Goal: Communication & Community: Ask a question

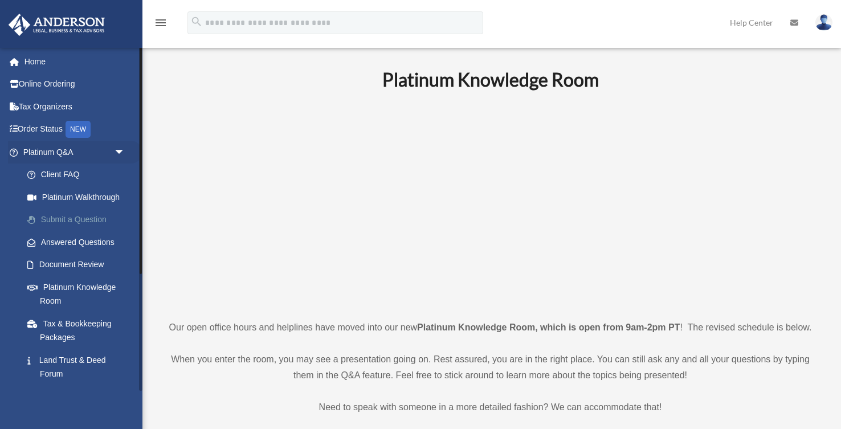
click at [67, 219] on link "Submit a Question" at bounding box center [79, 220] width 126 height 23
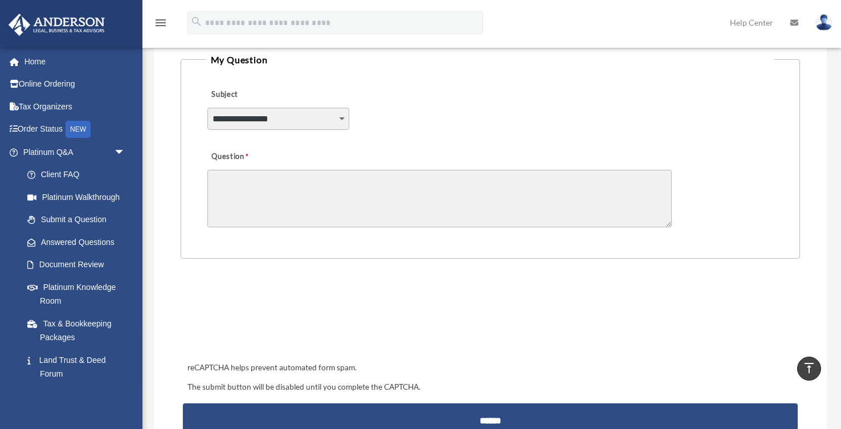
scroll to position [247, 0]
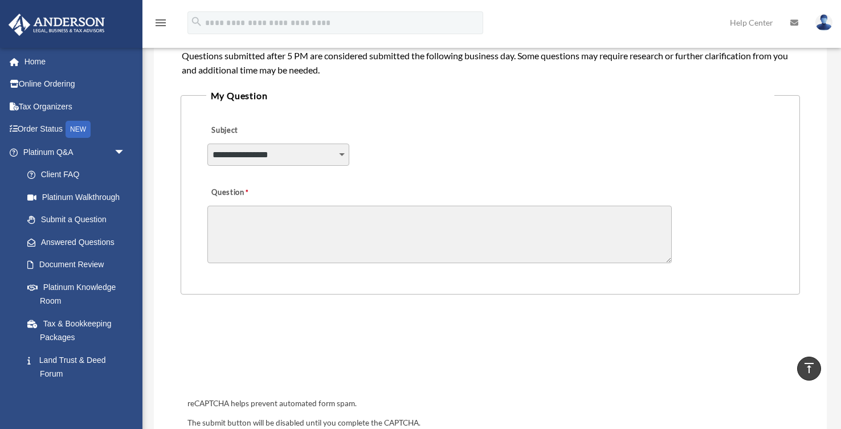
click at [342, 155] on select "**********" at bounding box center [278, 155] width 142 height 22
select select "******"
click at [207, 144] on select "**********" at bounding box center [278, 155] width 142 height 22
click at [283, 226] on textarea "Question" at bounding box center [439, 235] width 464 height 58
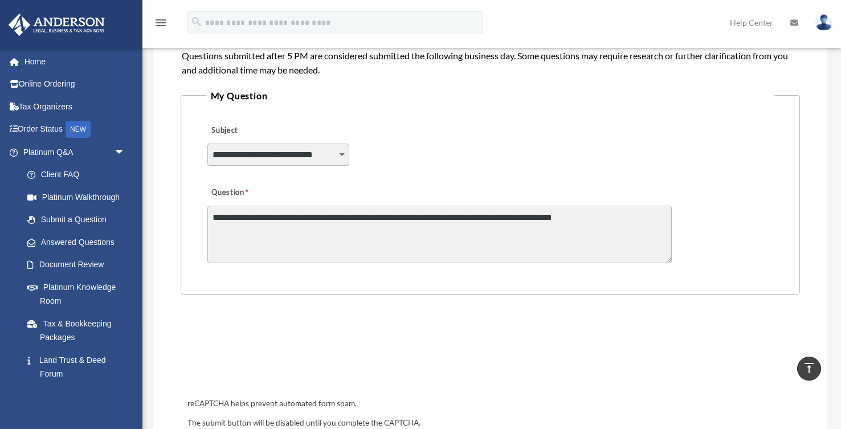
click at [381, 217] on textarea "**********" at bounding box center [439, 235] width 464 height 58
click at [375, 215] on textarea "**********" at bounding box center [439, 235] width 464 height 58
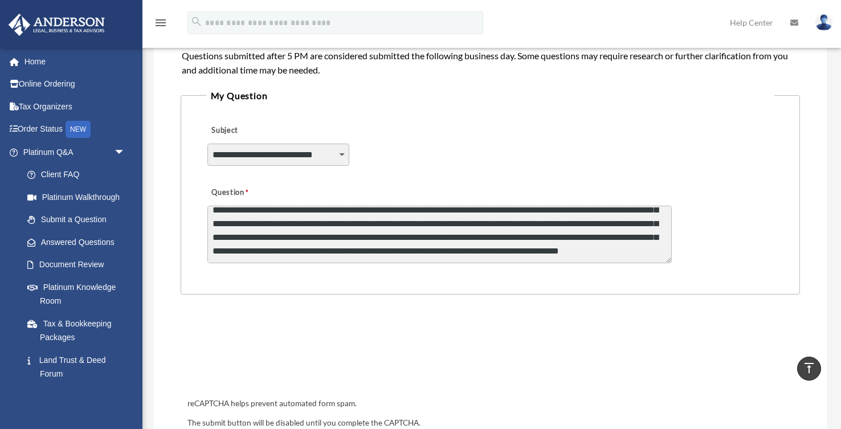
scroll to position [5, 0]
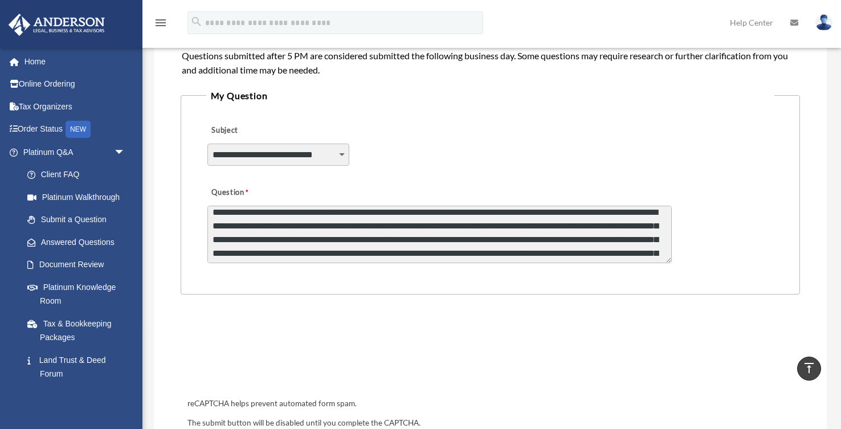
click at [542, 224] on textarea "**********" at bounding box center [439, 235] width 464 height 58
click at [314, 240] on textarea "**********" at bounding box center [439, 235] width 464 height 58
click at [477, 239] on textarea "**********" at bounding box center [439, 235] width 464 height 58
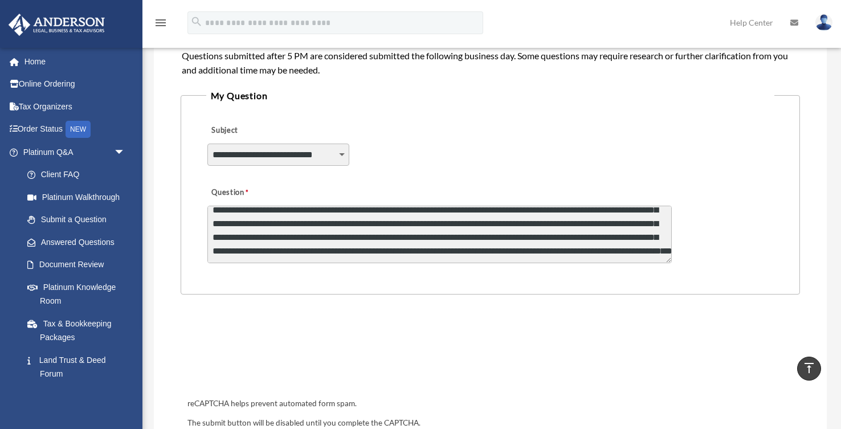
type textarea "**********"
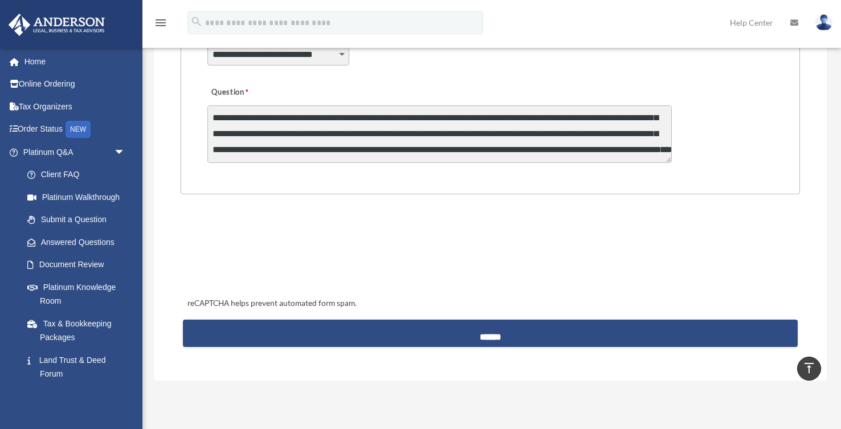
scroll to position [349, 0]
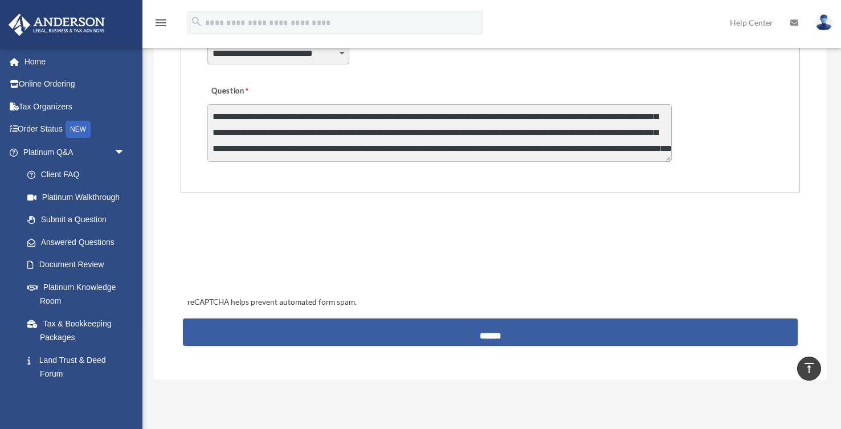
click at [483, 333] on input "******" at bounding box center [490, 331] width 615 height 27
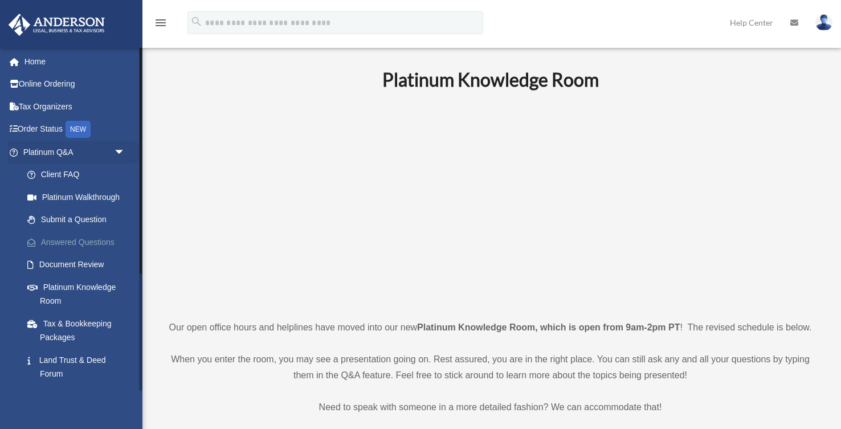
click at [99, 240] on link "Answered Questions" at bounding box center [79, 242] width 126 height 23
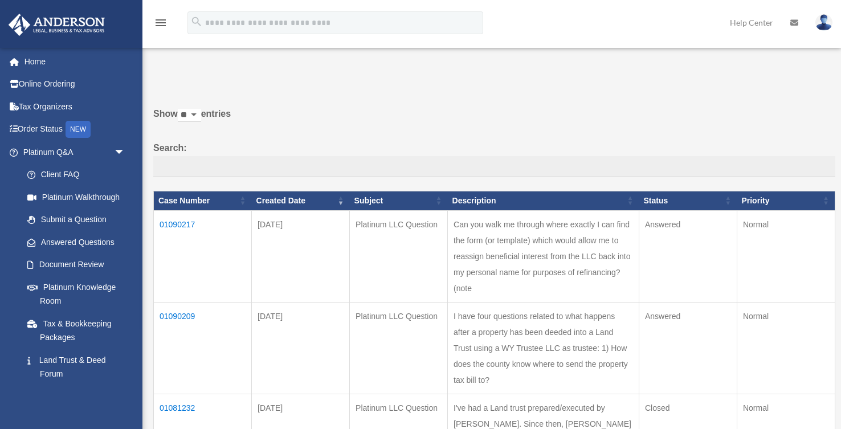
click at [181, 329] on td "01090209" at bounding box center [203, 348] width 98 height 92
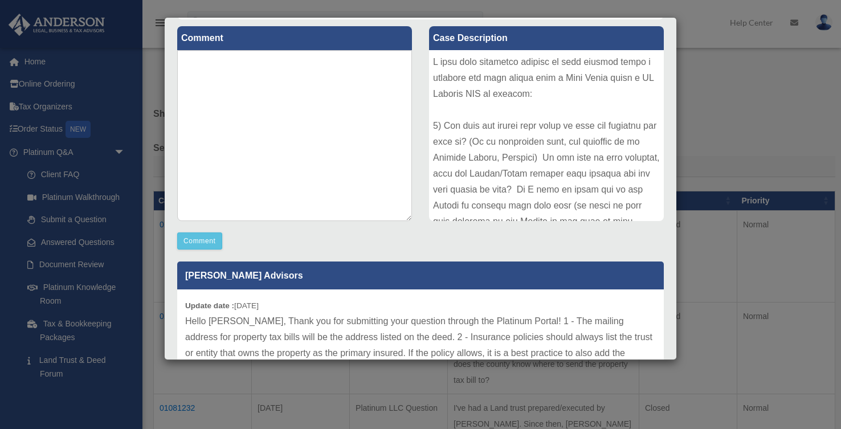
scroll to position [136, 0]
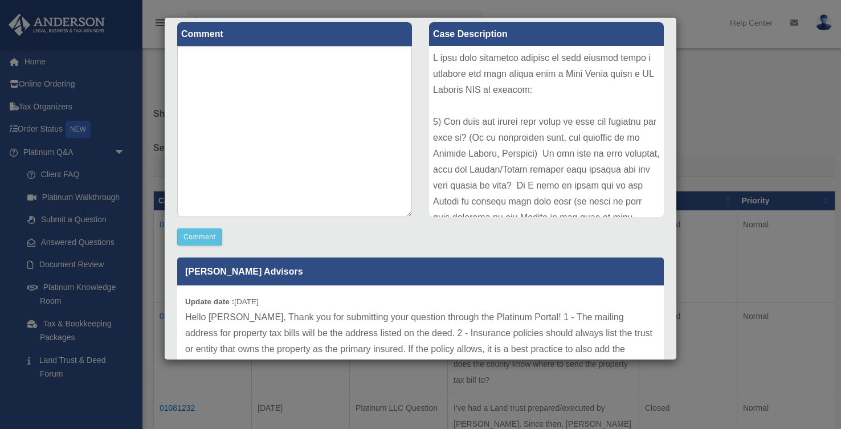
click at [669, 241] on div "Comment Comment Case Description" at bounding box center [421, 240] width 504 height 450
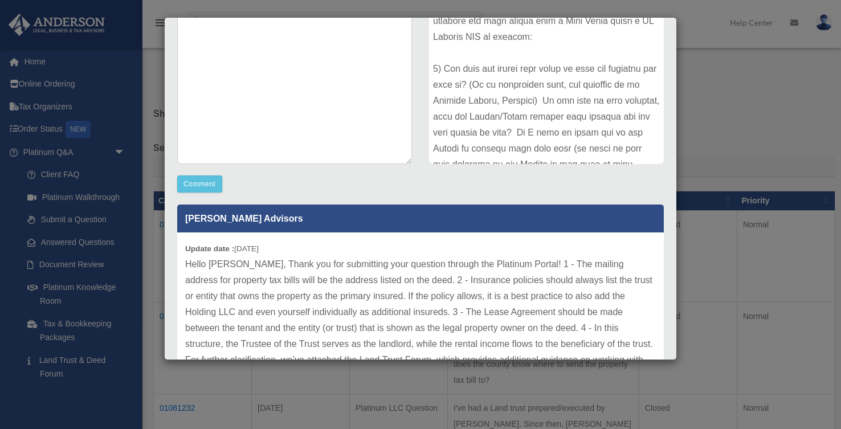
scroll to position [185, 0]
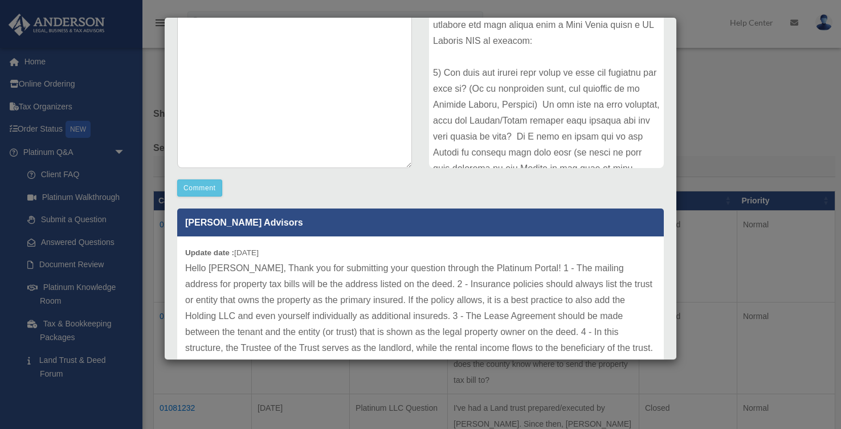
click at [659, 59] on div at bounding box center [546, 82] width 235 height 171
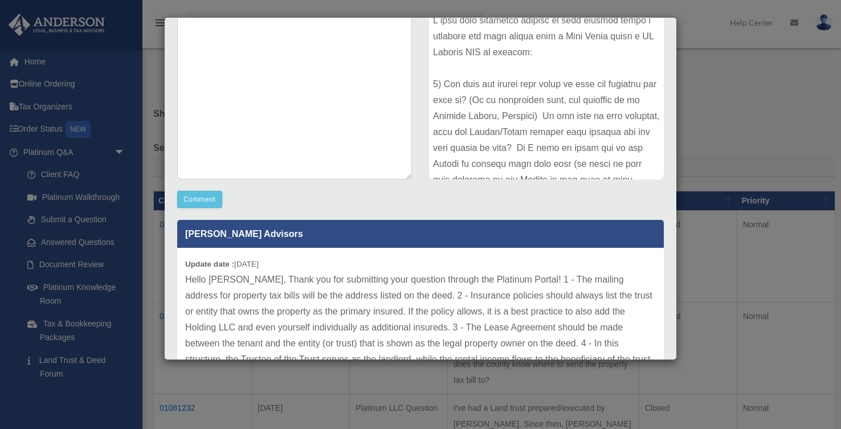
click at [663, 54] on div at bounding box center [546, 94] width 235 height 171
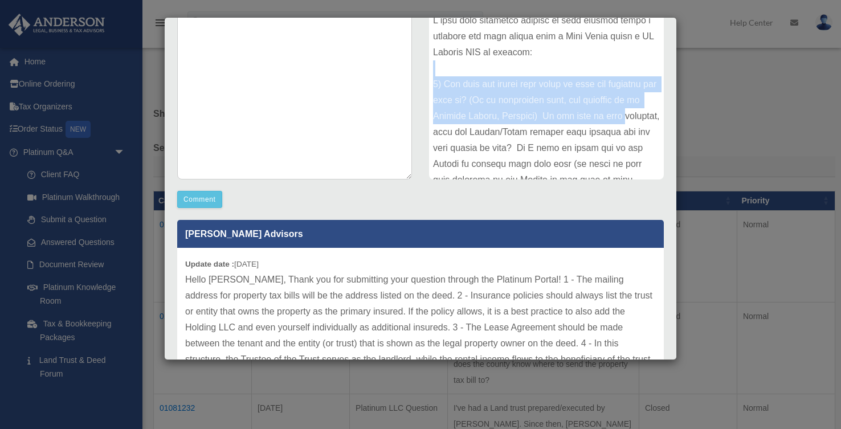
drag, startPoint x: 650, startPoint y: 72, endPoint x: 644, endPoint y: 108, distance: 36.9
click at [644, 108] on div at bounding box center [546, 94] width 235 height 171
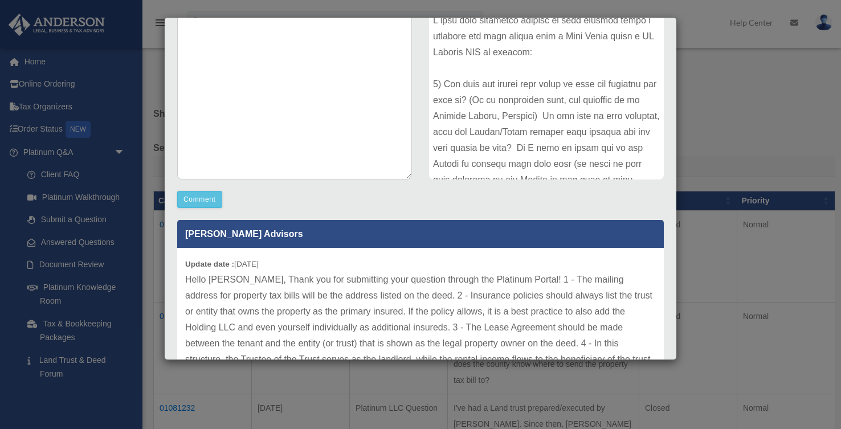
click at [631, 126] on div at bounding box center [546, 94] width 235 height 171
click at [632, 120] on div at bounding box center [546, 94] width 235 height 171
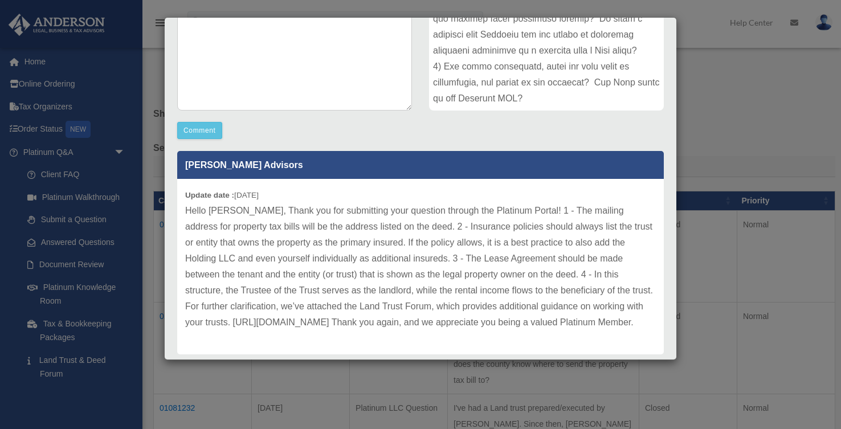
scroll to position [246, 0]
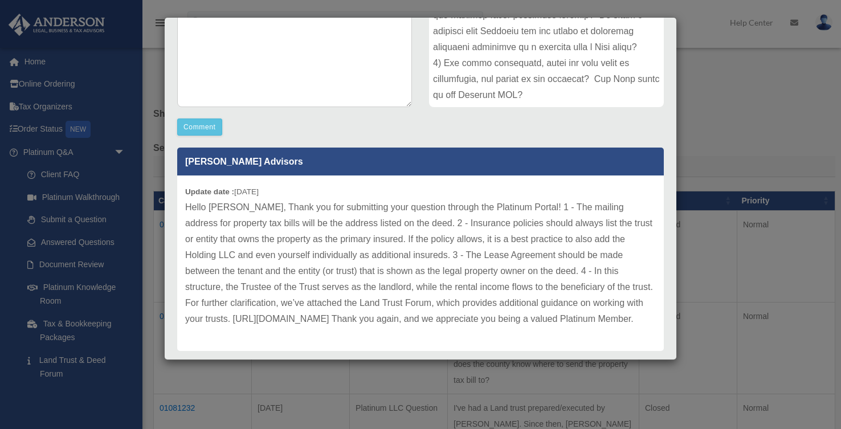
drag, startPoint x: 187, startPoint y: 317, endPoint x: 299, endPoint y: 321, distance: 111.2
click at [299, 321] on p "Hello Mehul, Thank you for submitting your question through the Platinum Portal…" at bounding box center [420, 263] width 471 height 128
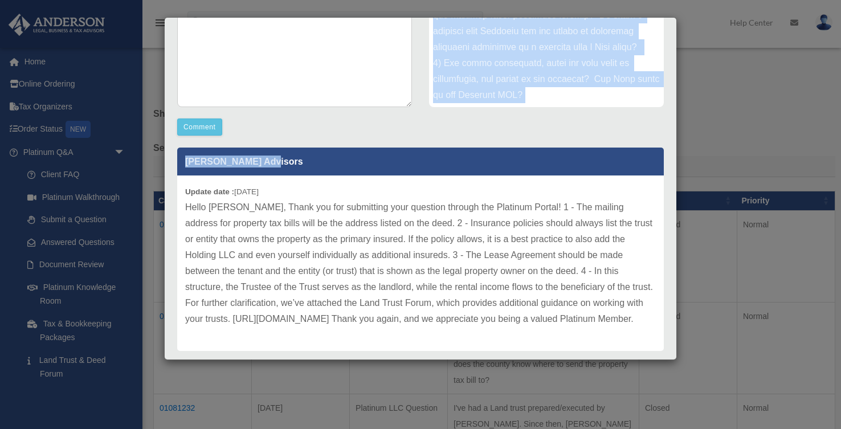
drag, startPoint x: 676, startPoint y: 234, endPoint x: 667, endPoint y: 175, distance: 60.0
click at [667, 175] on div "Case Detail × Platinum LLC Question Case Number 01090209 Created Date August 26…" at bounding box center [420, 188] width 513 height 343
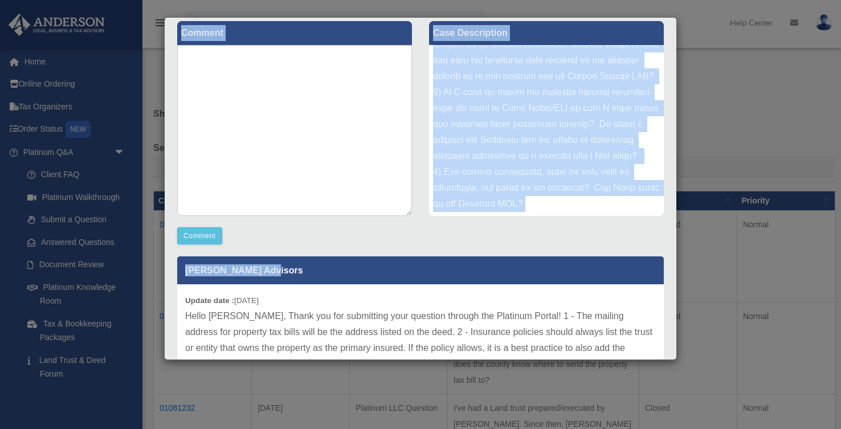
scroll to position [134, 0]
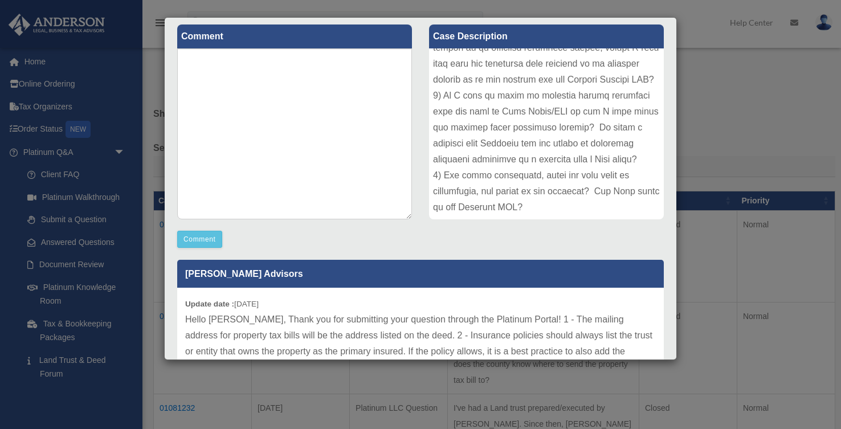
click at [618, 231] on div "Comment Comment Case Description" at bounding box center [421, 243] width 504 height 450
drag, startPoint x: 679, startPoint y: 164, endPoint x: 680, endPoint y: 145, distance: 18.9
click at [680, 145] on div "Case Detail × Platinum LLC Question Case Number 01090209 Created Date August 26…" at bounding box center [420, 214] width 841 height 429
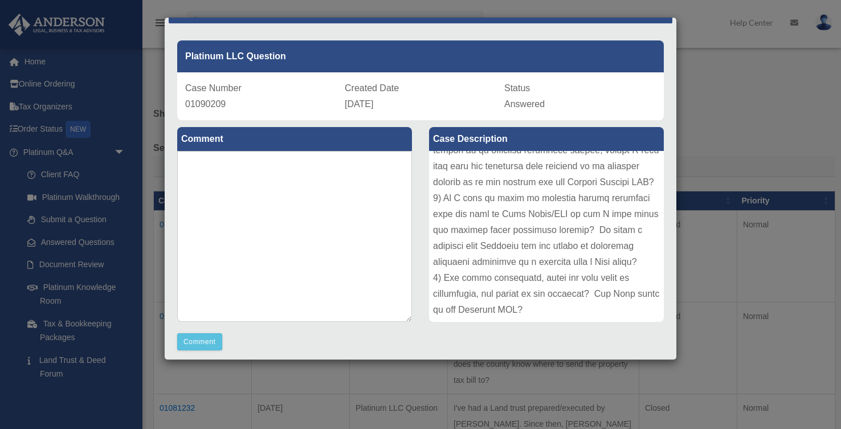
scroll to position [1, 0]
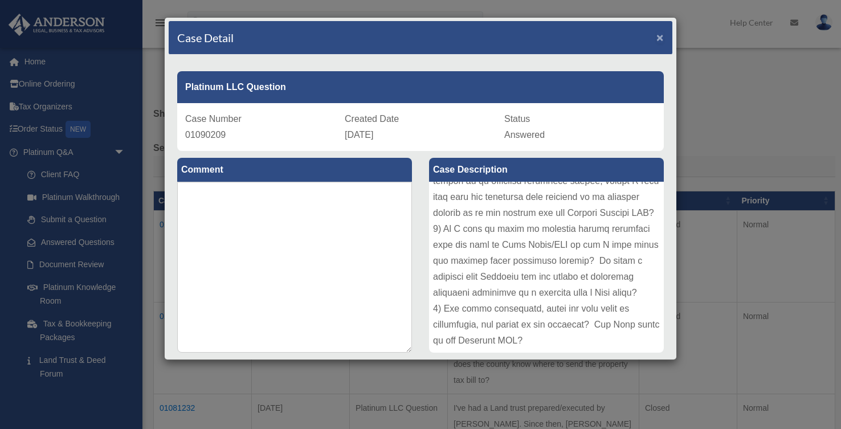
click at [660, 42] on span "×" at bounding box center [659, 37] width 7 height 13
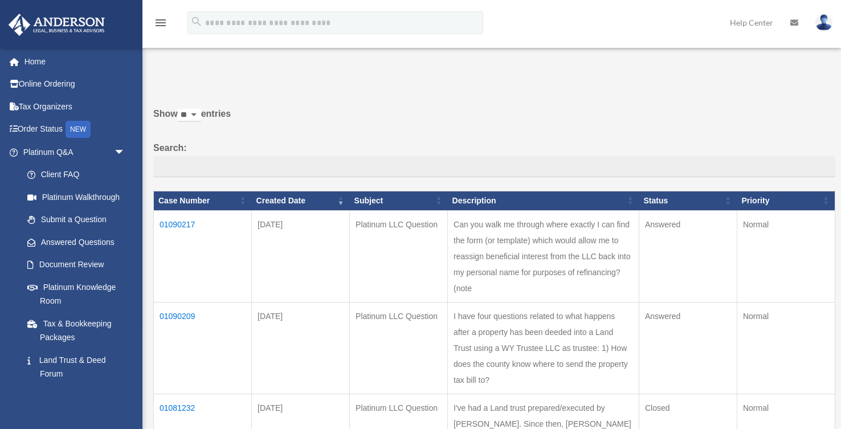
click at [175, 334] on td "01090209" at bounding box center [203, 348] width 98 height 92
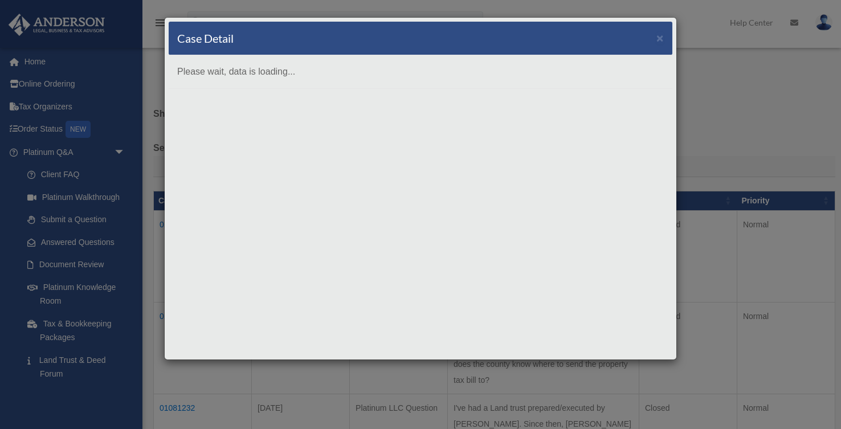
scroll to position [0, 0]
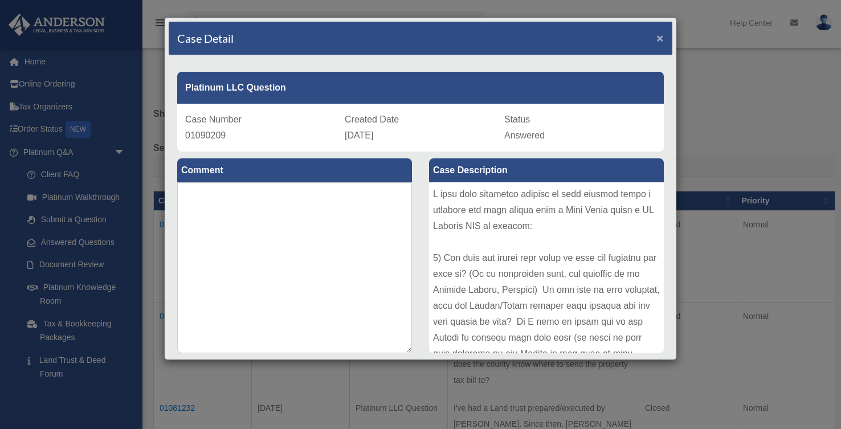
click at [663, 40] on span "×" at bounding box center [659, 37] width 7 height 13
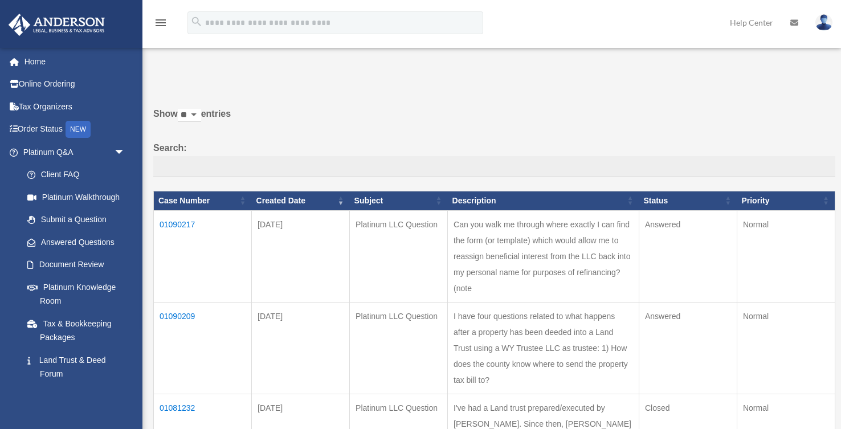
click at [168, 330] on td "01090209" at bounding box center [203, 348] width 98 height 92
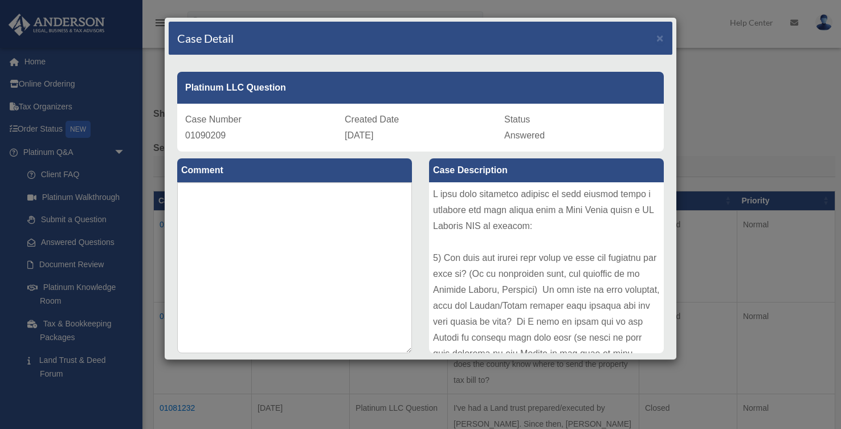
drag, startPoint x: 676, startPoint y: 154, endPoint x: 676, endPoint y: 203, distance: 49.0
click at [676, 203] on div "Case Detail × Platinum LLC Question Case Number 01090209 Created Date August 26…" at bounding box center [420, 188] width 513 height 343
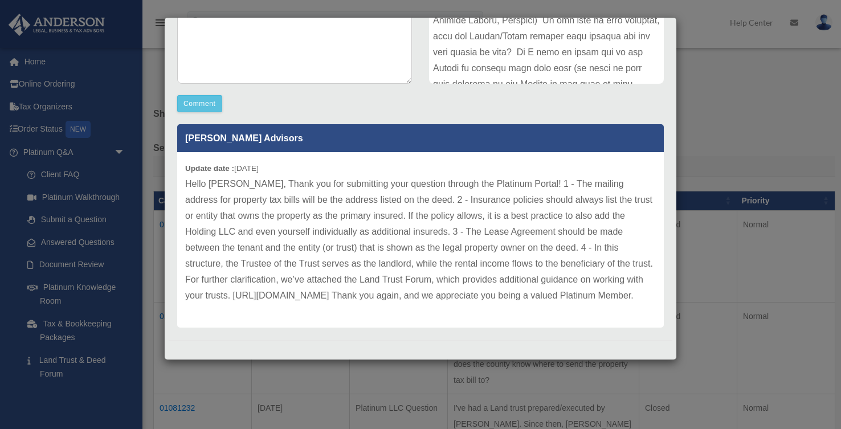
scroll to position [279, 0]
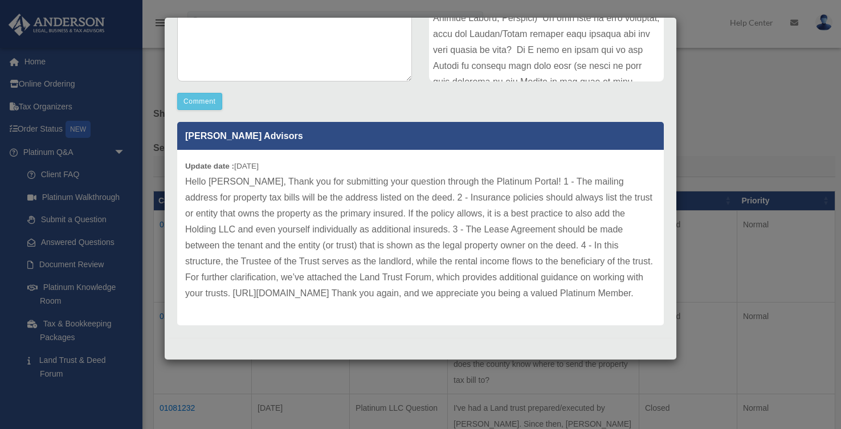
click at [83, 394] on div "Case Detail × Platinum LLC Question Case Number 01090209 Created Date August 26…" at bounding box center [420, 214] width 841 height 429
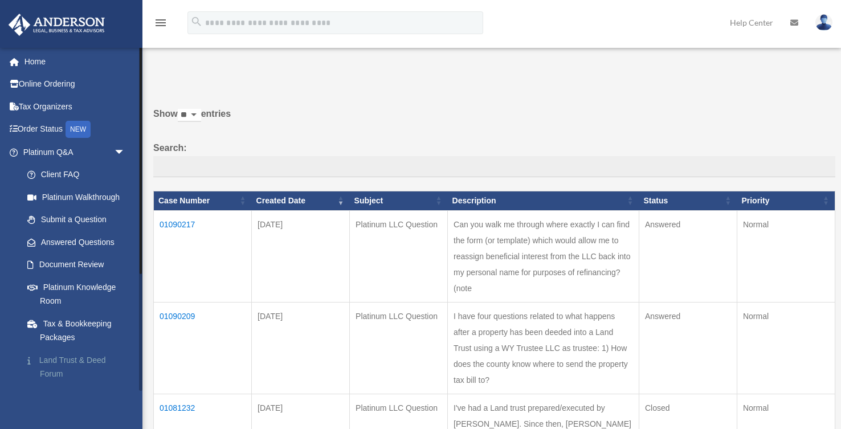
click at [58, 360] on link "Land Trust & Deed Forum" at bounding box center [79, 367] width 126 height 36
click at [72, 360] on link "Land Trust & Deed Forum" at bounding box center [79, 367] width 126 height 36
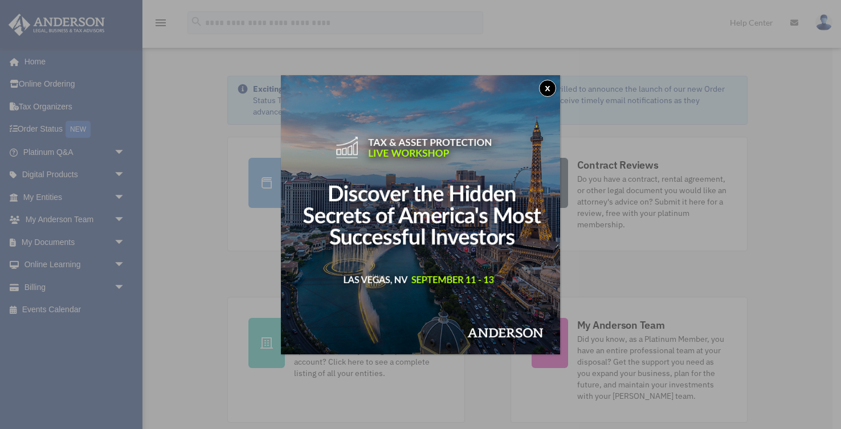
click at [547, 86] on button "x" at bounding box center [547, 88] width 17 height 17
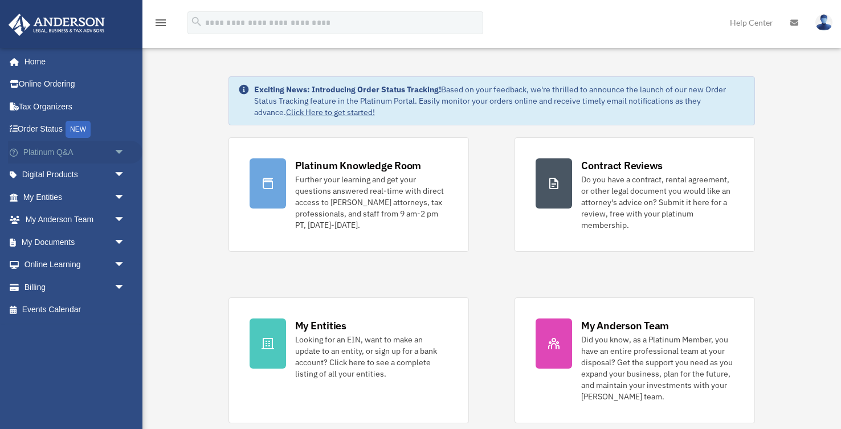
click at [86, 157] on link "Platinum Q&A arrow_drop_down" at bounding box center [75, 152] width 134 height 23
click at [119, 152] on span "arrow_drop_down" at bounding box center [125, 152] width 23 height 23
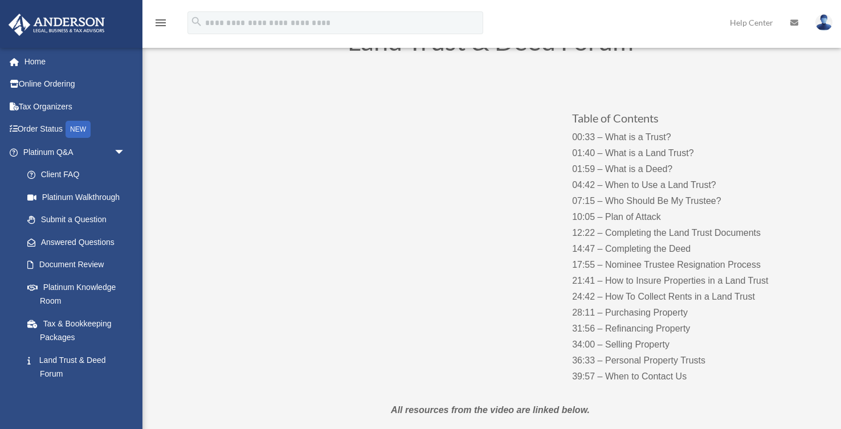
scroll to position [81, 0]
click at [512, 340] on div "Table of Contents 00:33 – What is a Trust? 01:40 – What is a Land Trust? 01:59 …" at bounding box center [490, 233] width 615 height 324
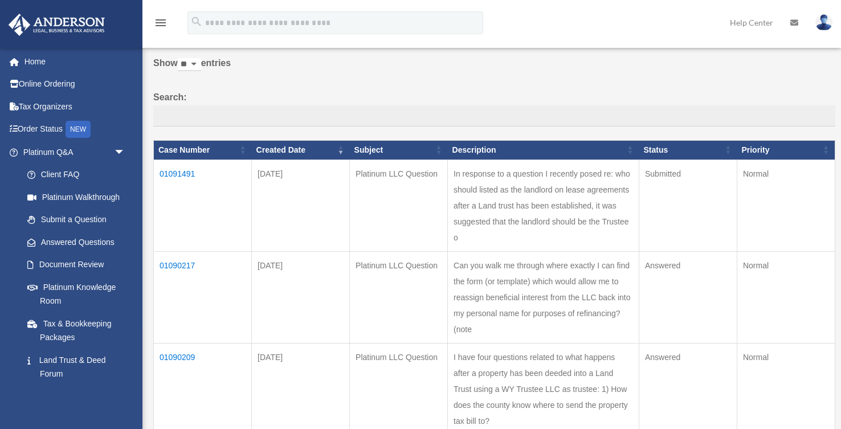
scroll to position [68, 0]
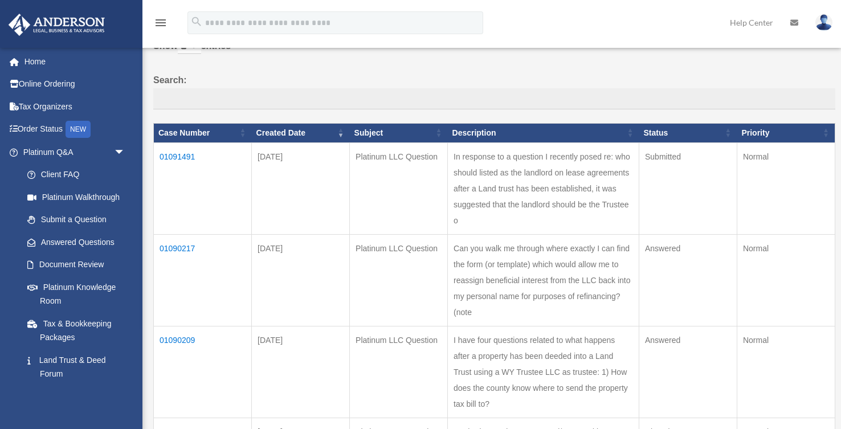
click at [177, 156] on td "01091491" at bounding box center [203, 188] width 98 height 92
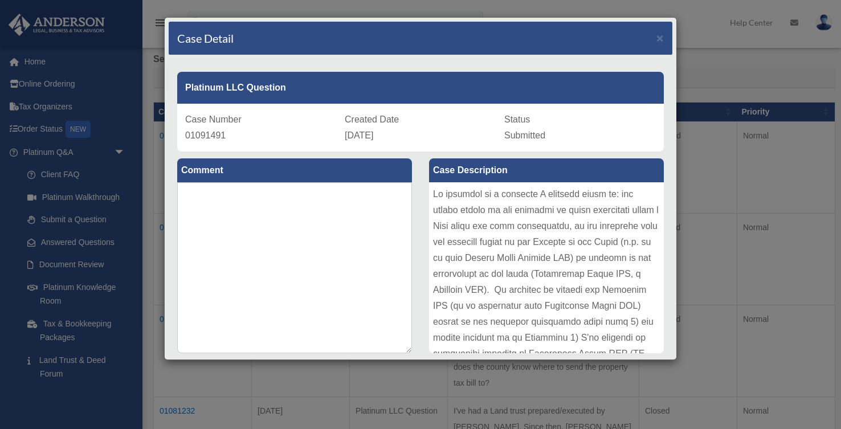
scroll to position [91, 0]
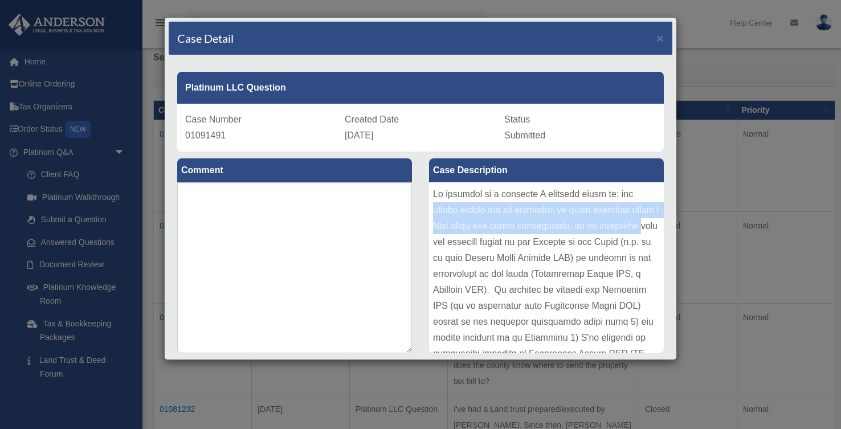
drag, startPoint x: 667, startPoint y: 191, endPoint x: 668, endPoint y: 220, distance: 29.1
click at [668, 220] on div "Case Description" at bounding box center [546, 257] width 252 height 210
click at [664, 214] on div "Case Description" at bounding box center [546, 257] width 252 height 210
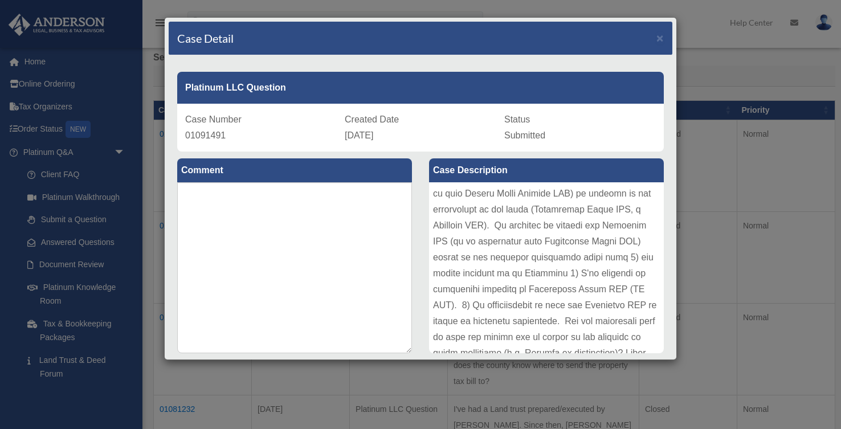
scroll to position [155, 0]
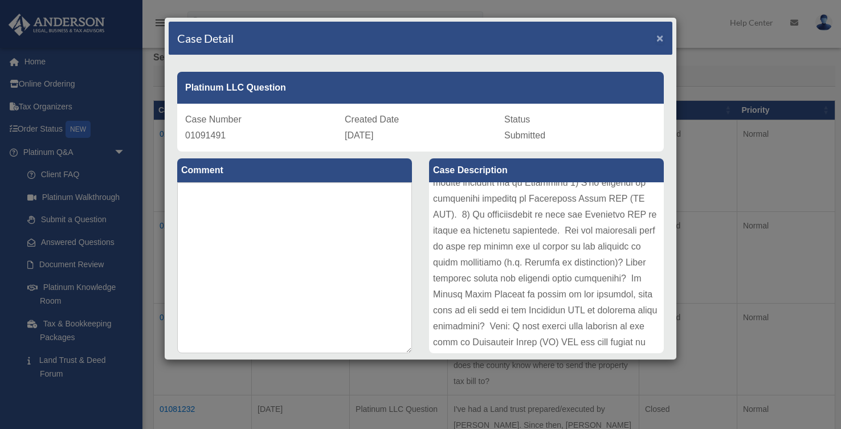
click at [662, 40] on span "×" at bounding box center [659, 37] width 7 height 13
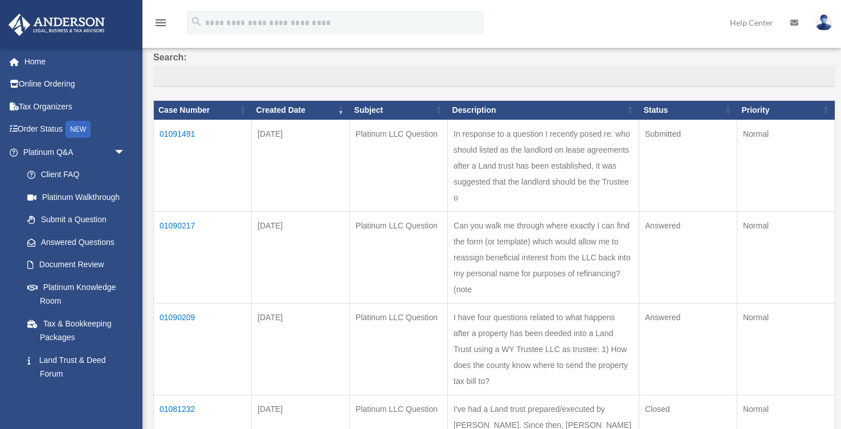
click at [175, 228] on td "01090217" at bounding box center [203, 257] width 98 height 92
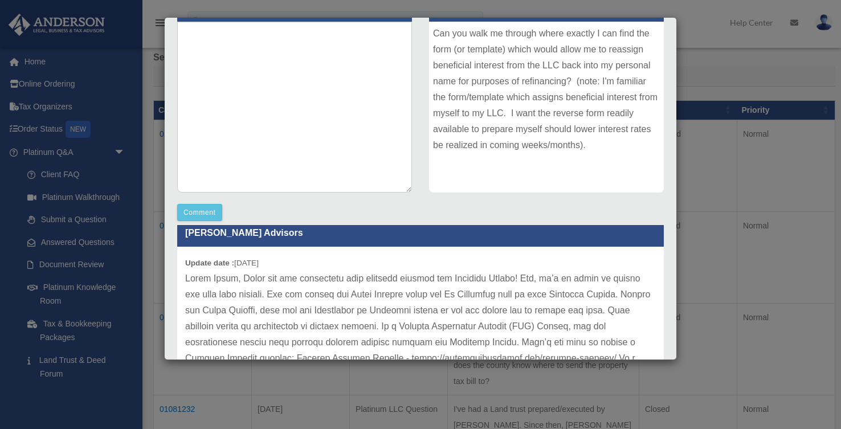
scroll to position [15, 0]
click at [174, 51] on div "Comment Comment" at bounding box center [295, 106] width 252 height 230
click at [744, 108] on div "Case Detail × Platinum LLC Question Case Number 01090217 Created Date August 26…" at bounding box center [420, 214] width 841 height 429
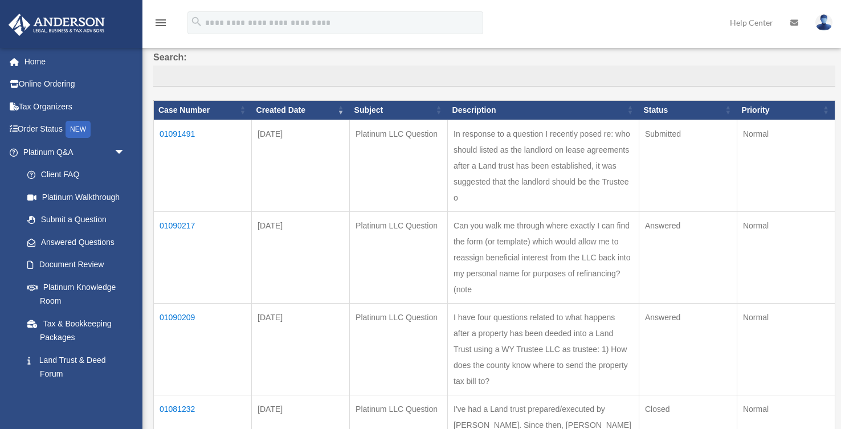
click at [172, 333] on td "01090209" at bounding box center [203, 349] width 98 height 92
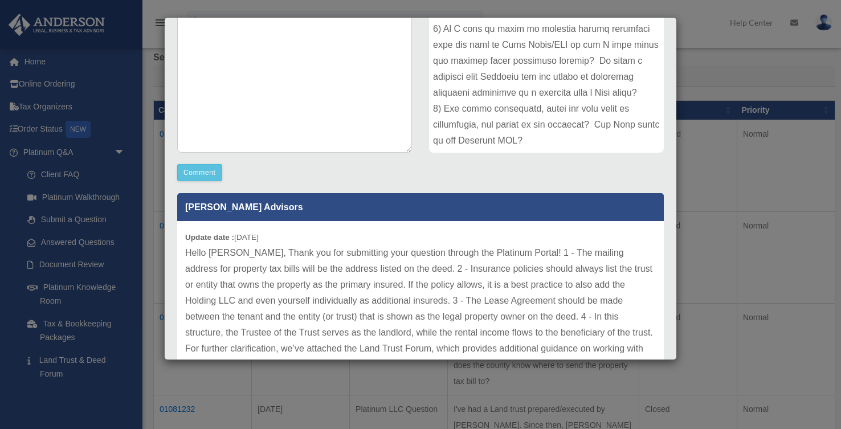
scroll to position [201, 0]
